Goal: Obtain resource: Download file/media

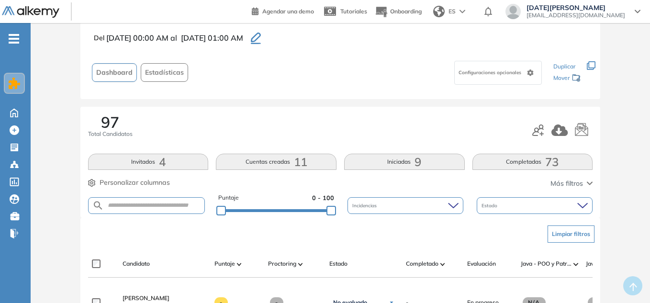
click at [167, 209] on input "text" at bounding box center [154, 205] width 101 height 7
type input "******"
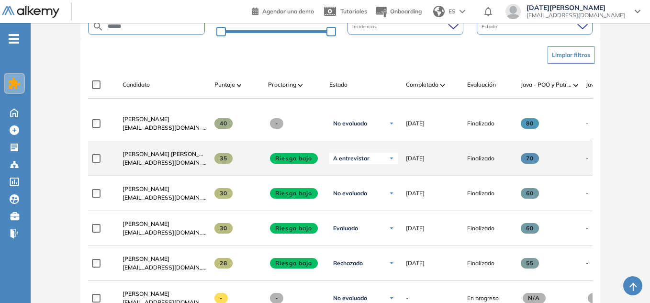
scroll to position [239, 0]
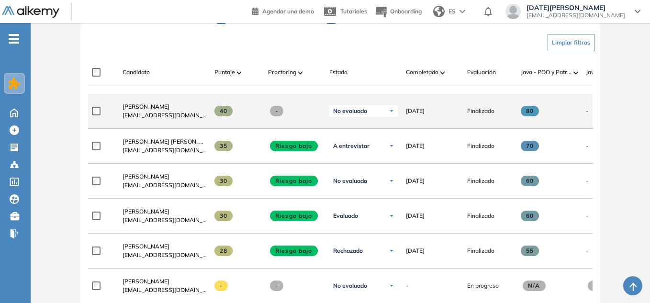
click at [381, 117] on div "No evaluado" at bounding box center [363, 110] width 69 height 11
click at [364, 165] on li "A entrevistar" at bounding box center [356, 164] width 31 height 10
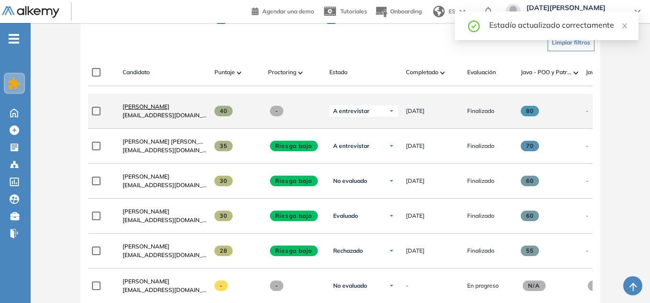
click at [139, 110] on span "[PERSON_NAME]" at bounding box center [146, 106] width 47 height 7
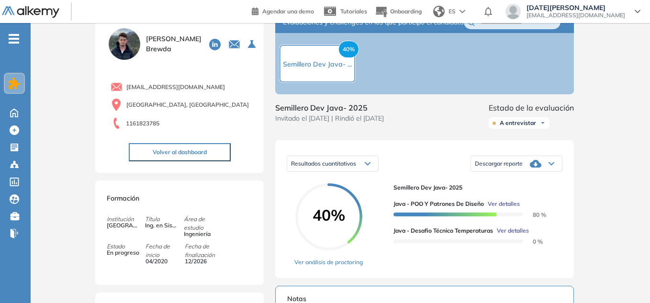
scroll to position [48, 0]
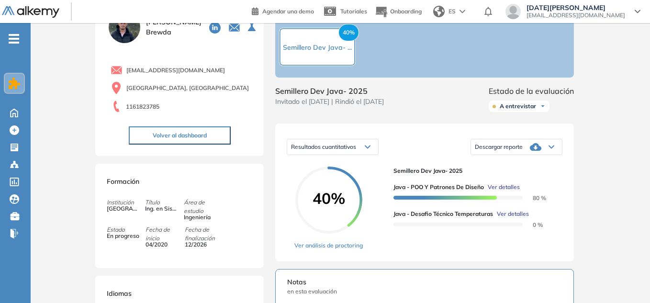
click at [547, 156] on div "Descargar reporte" at bounding box center [516, 146] width 91 height 19
click at [512, 164] on li "Descargar informe completo" at bounding box center [510, 160] width 71 height 10
